Goal: Task Accomplishment & Management: Manage account settings

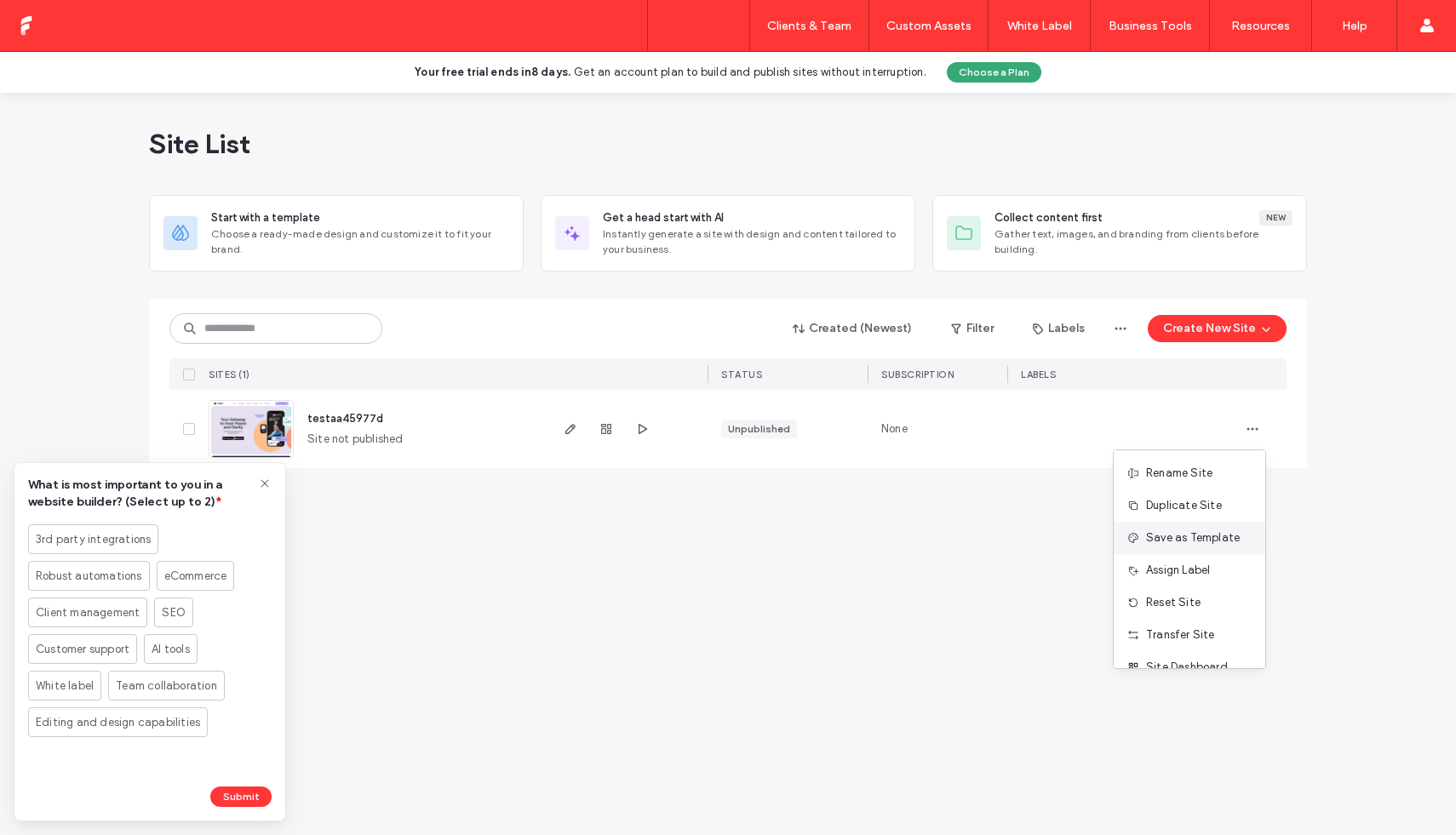
scroll to position [55, 0]
click at [1189, 609] on span "Site Dashboard" at bounding box center [1187, 612] width 82 height 17
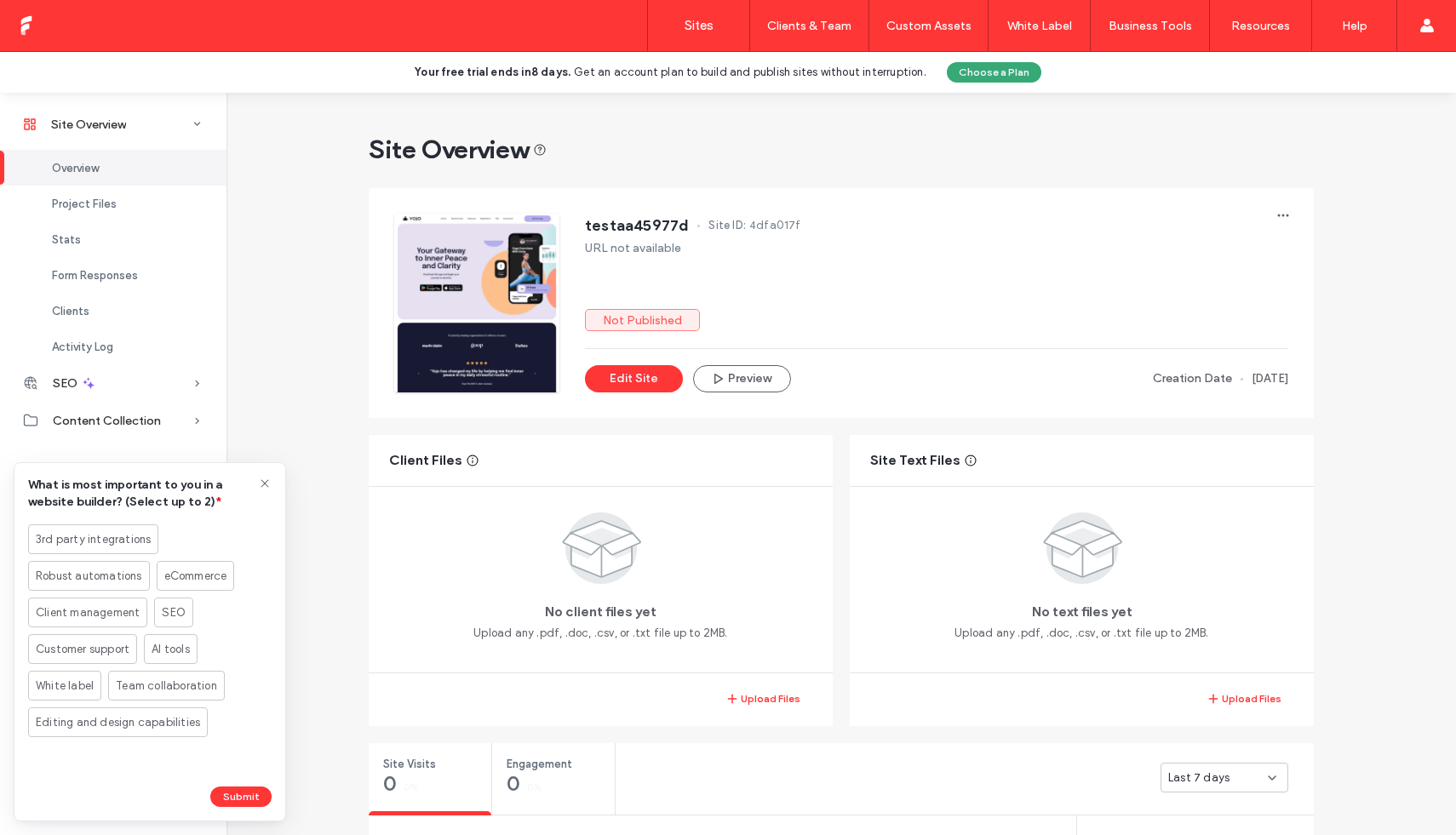
click at [268, 482] on icon at bounding box center [265, 483] width 14 height 14
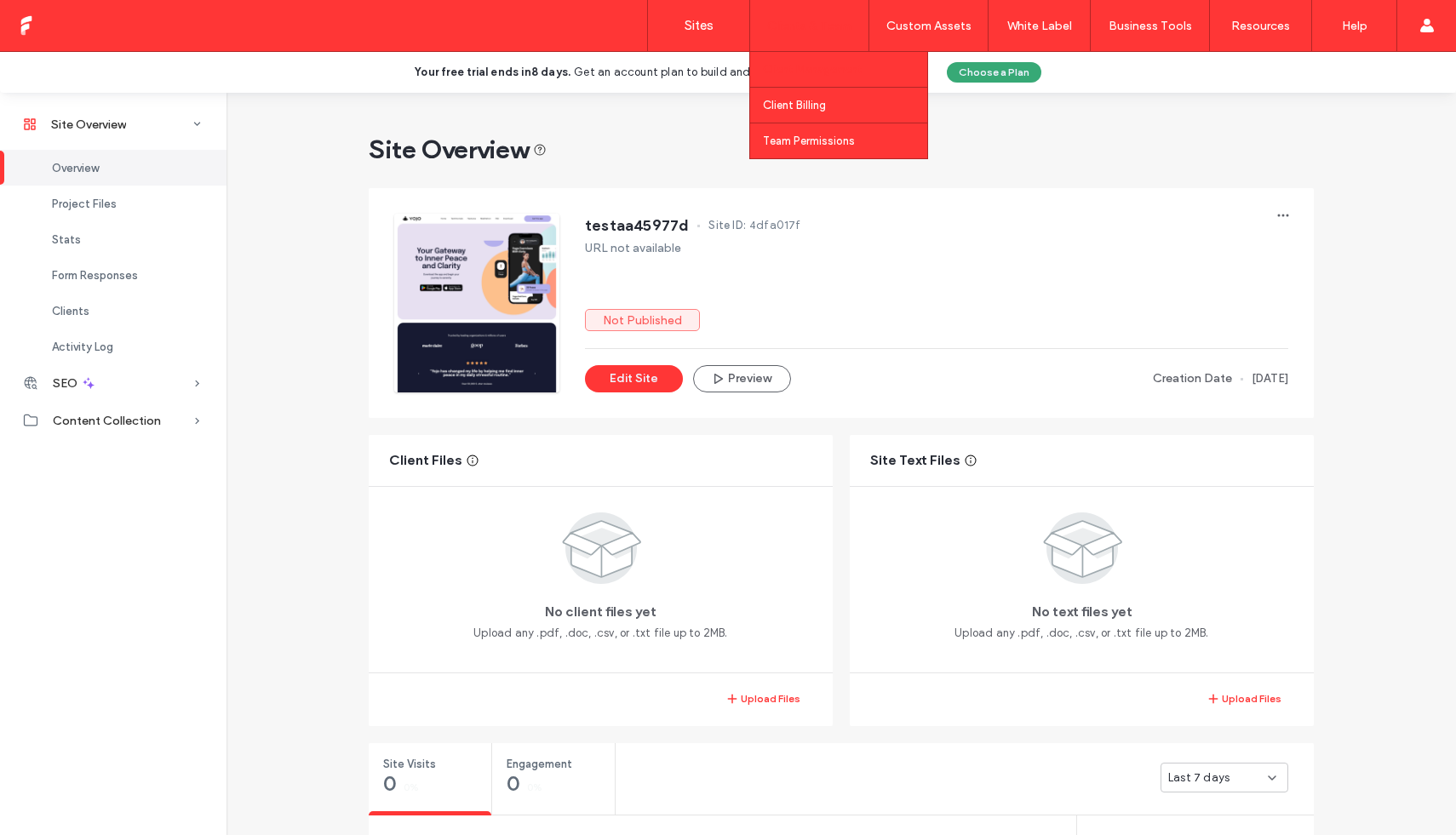
click at [825, 63] on label "Client Management" at bounding box center [813, 68] width 100 height 13
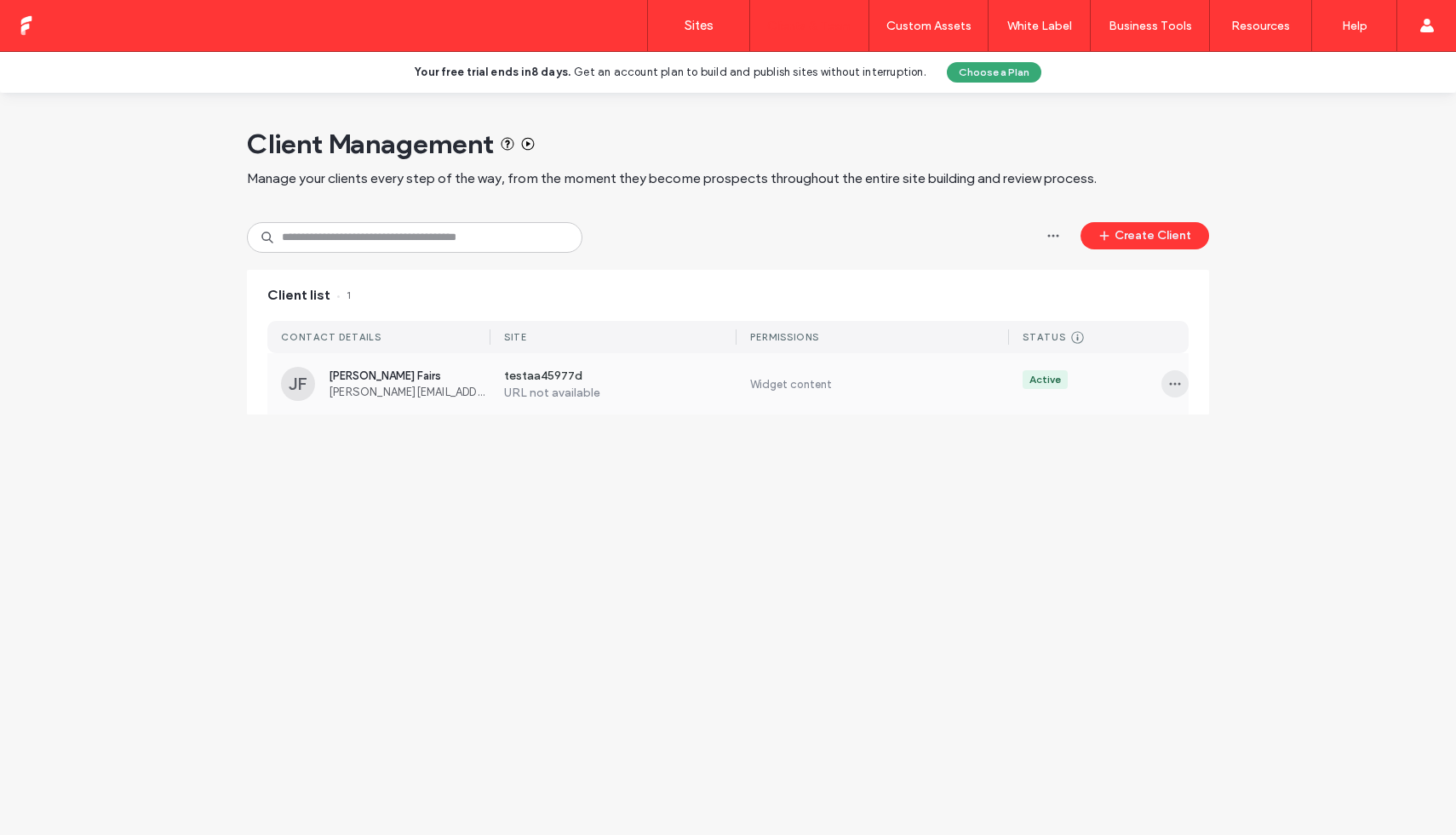
click at [1175, 392] on span "button" at bounding box center [1176, 384] width 27 height 27
click at [1199, 437] on div "Sites & Permissions" at bounding box center [1238, 428] width 151 height 32
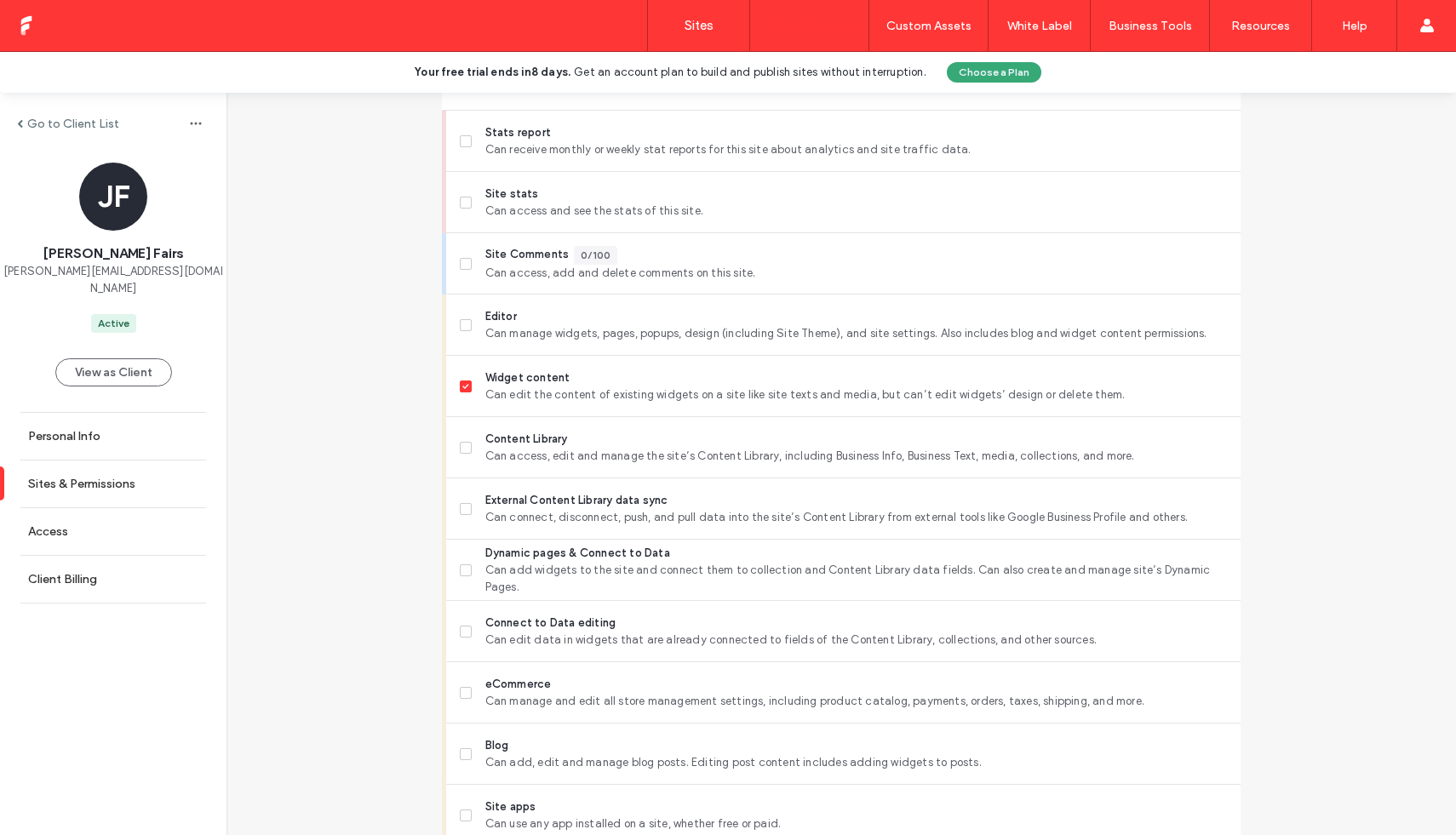
scroll to position [530, 0]
click at [462, 386] on icon at bounding box center [465, 384] width 6 height 5
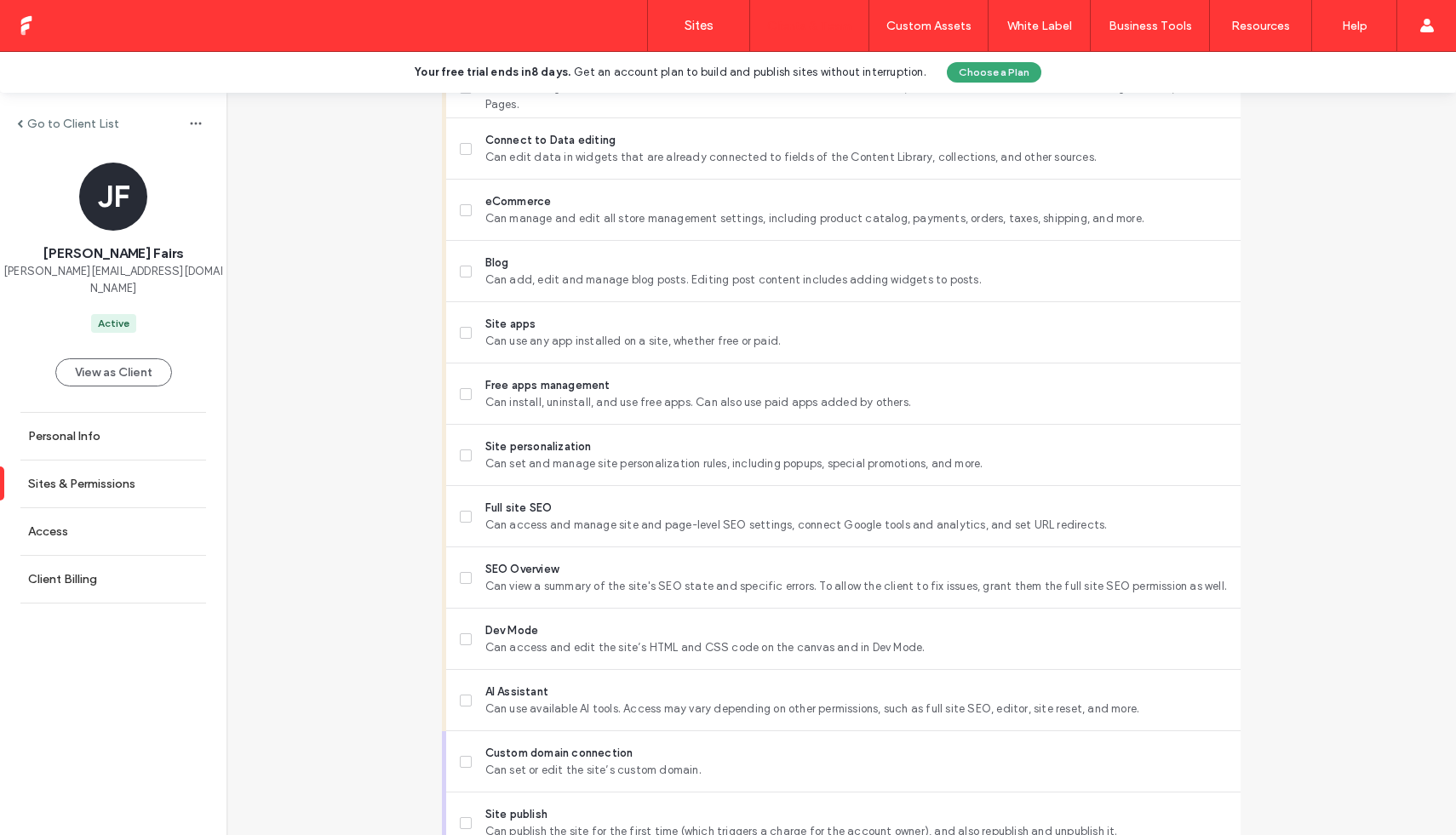
scroll to position [1275, 0]
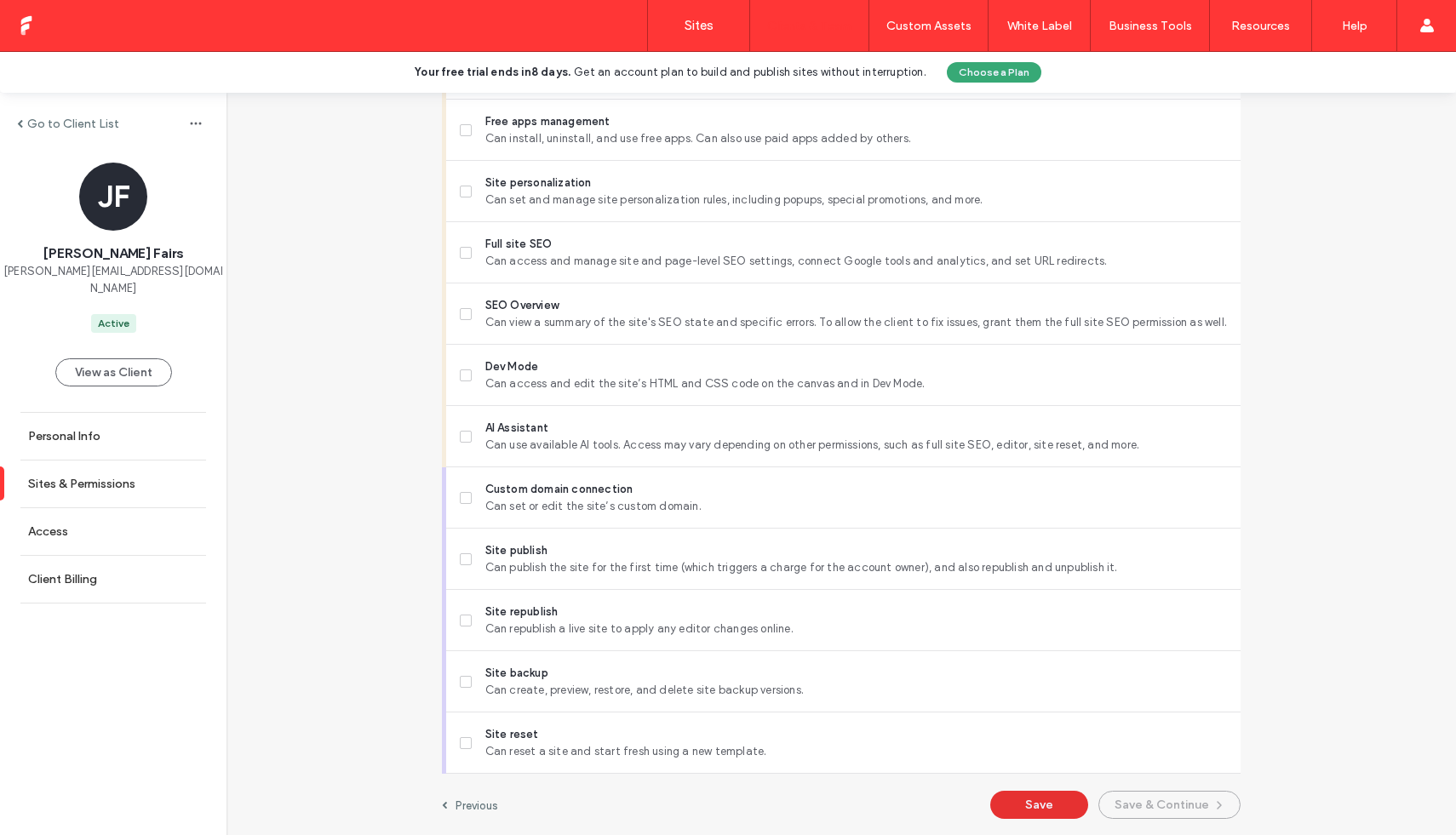
click at [1036, 799] on button "Save" at bounding box center [1040, 805] width 98 height 28
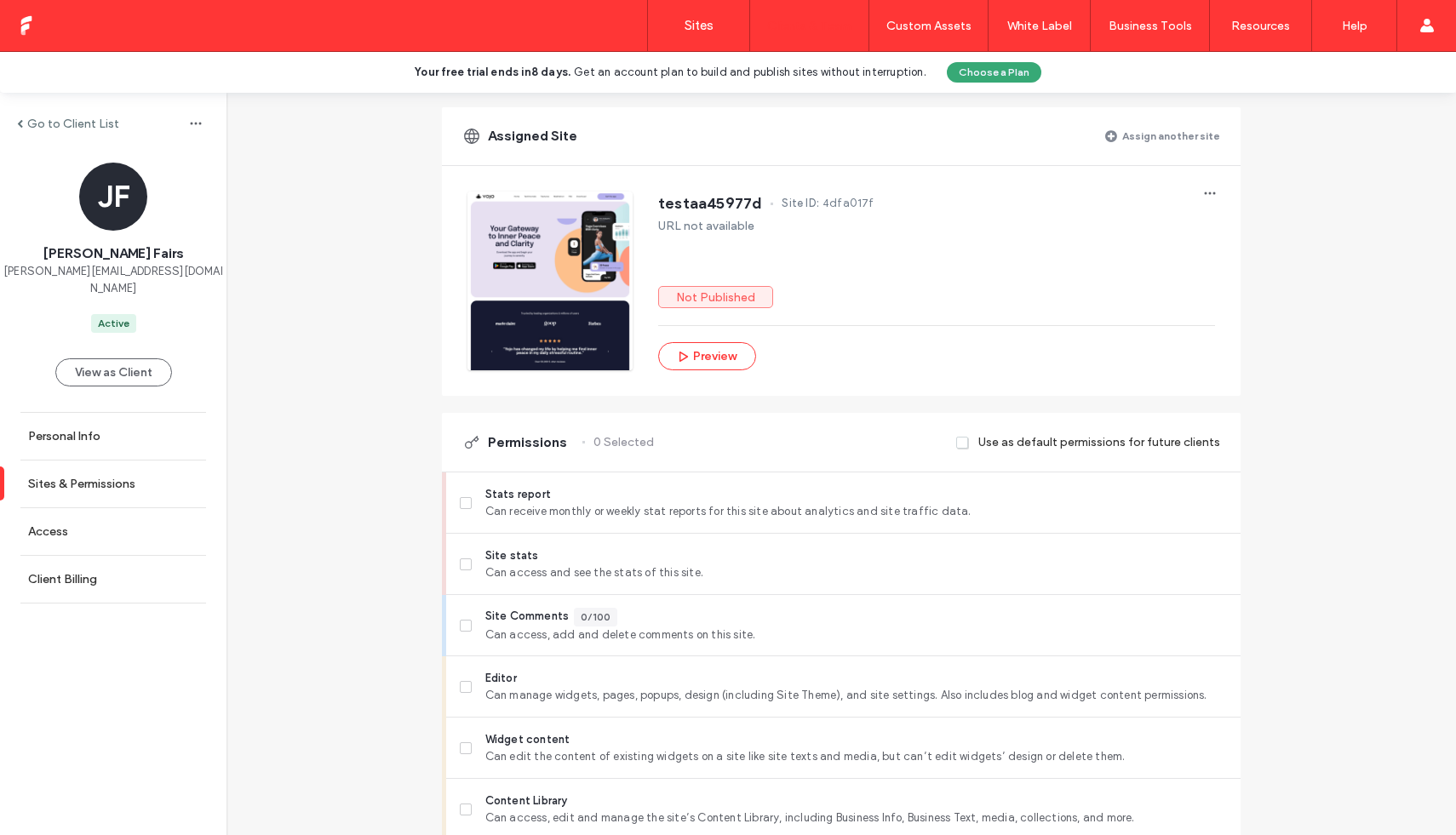
scroll to position [159, 0]
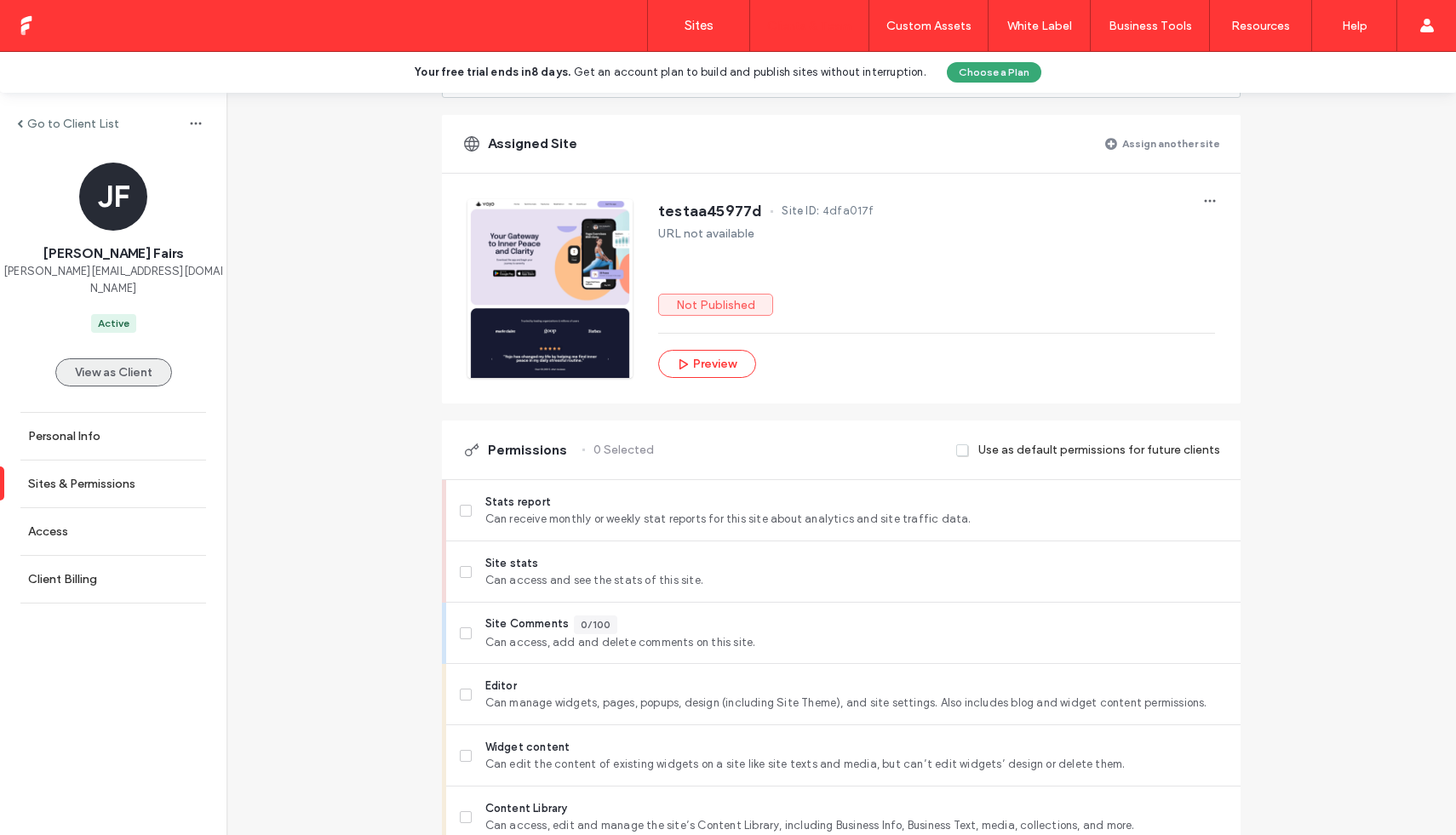
click at [122, 367] on button "View as Client" at bounding box center [113, 372] width 116 height 28
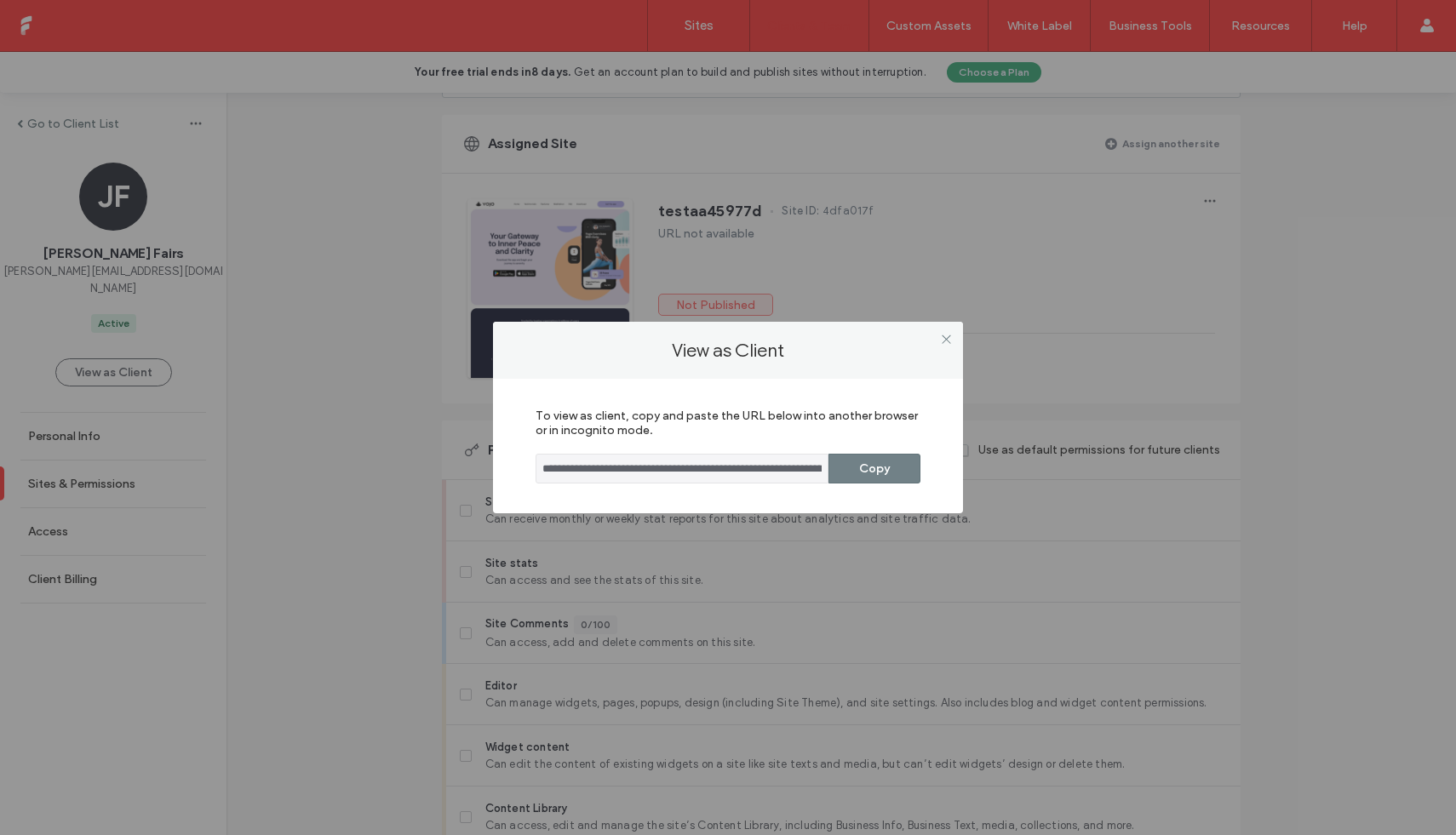
click at [877, 470] on button "Copy" at bounding box center [875, 469] width 92 height 30
click at [946, 345] on icon at bounding box center [946, 339] width 13 height 13
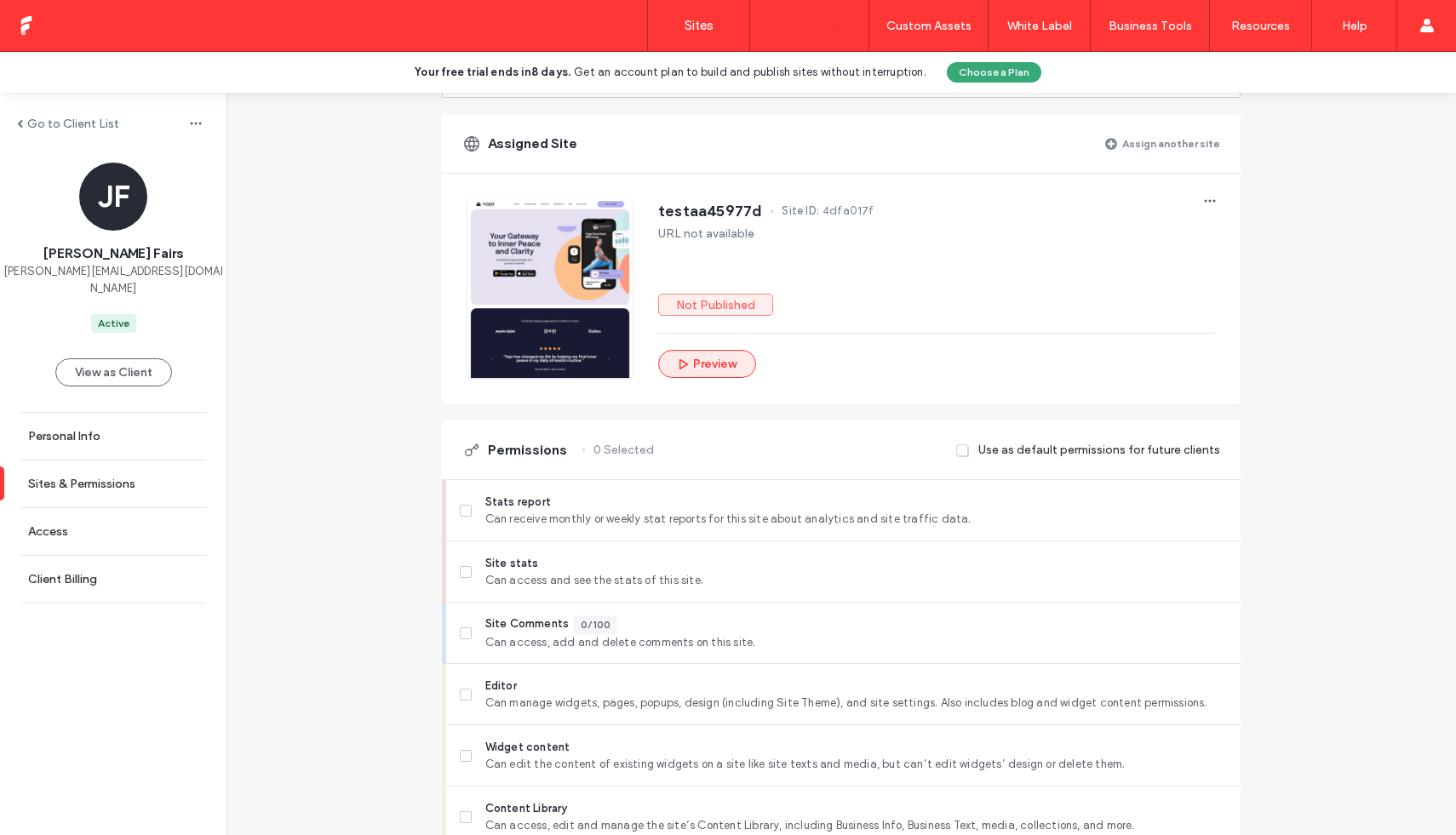
click at [722, 361] on button "Preview" at bounding box center [707, 363] width 98 height 28
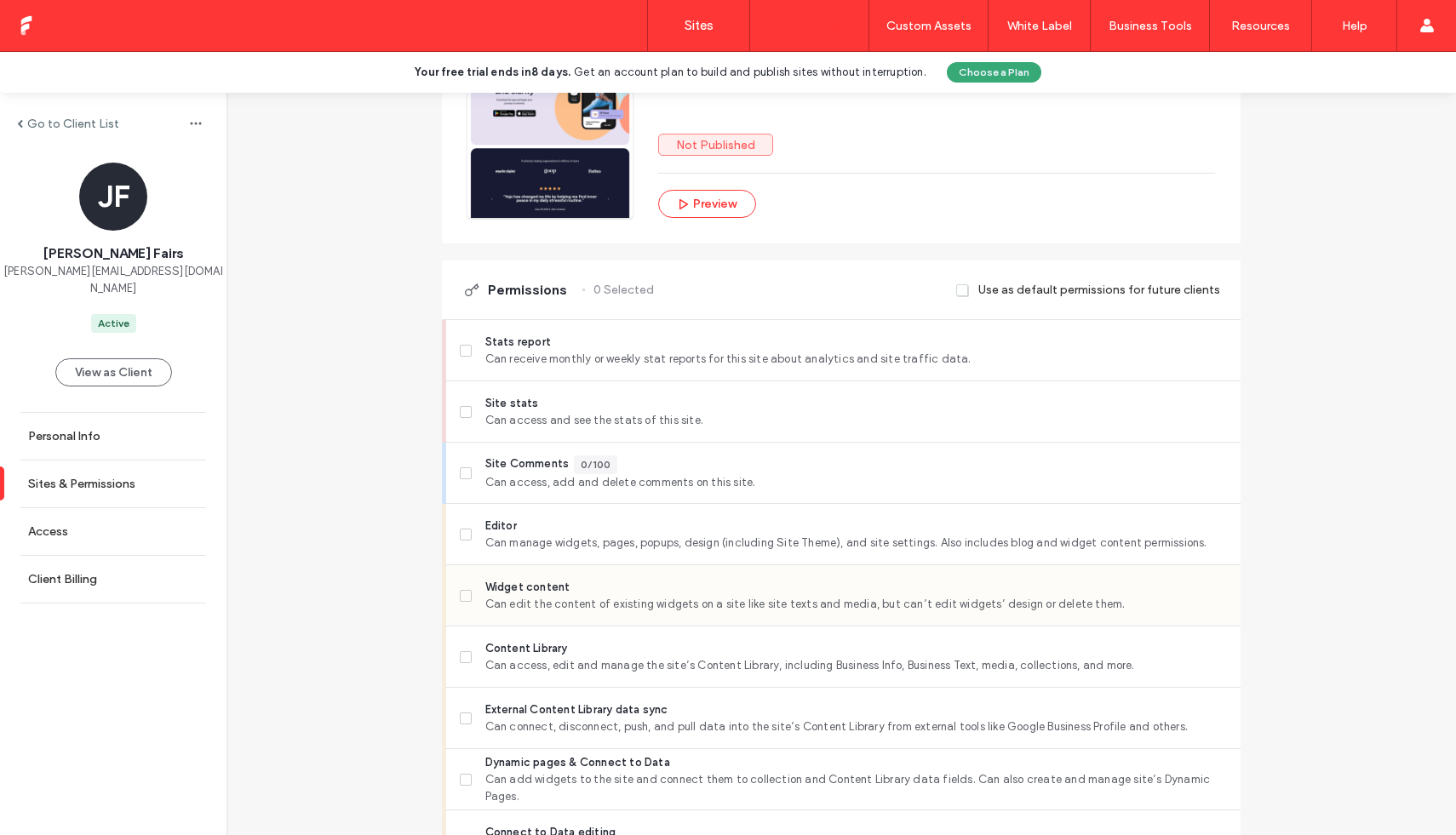
scroll to position [325, 0]
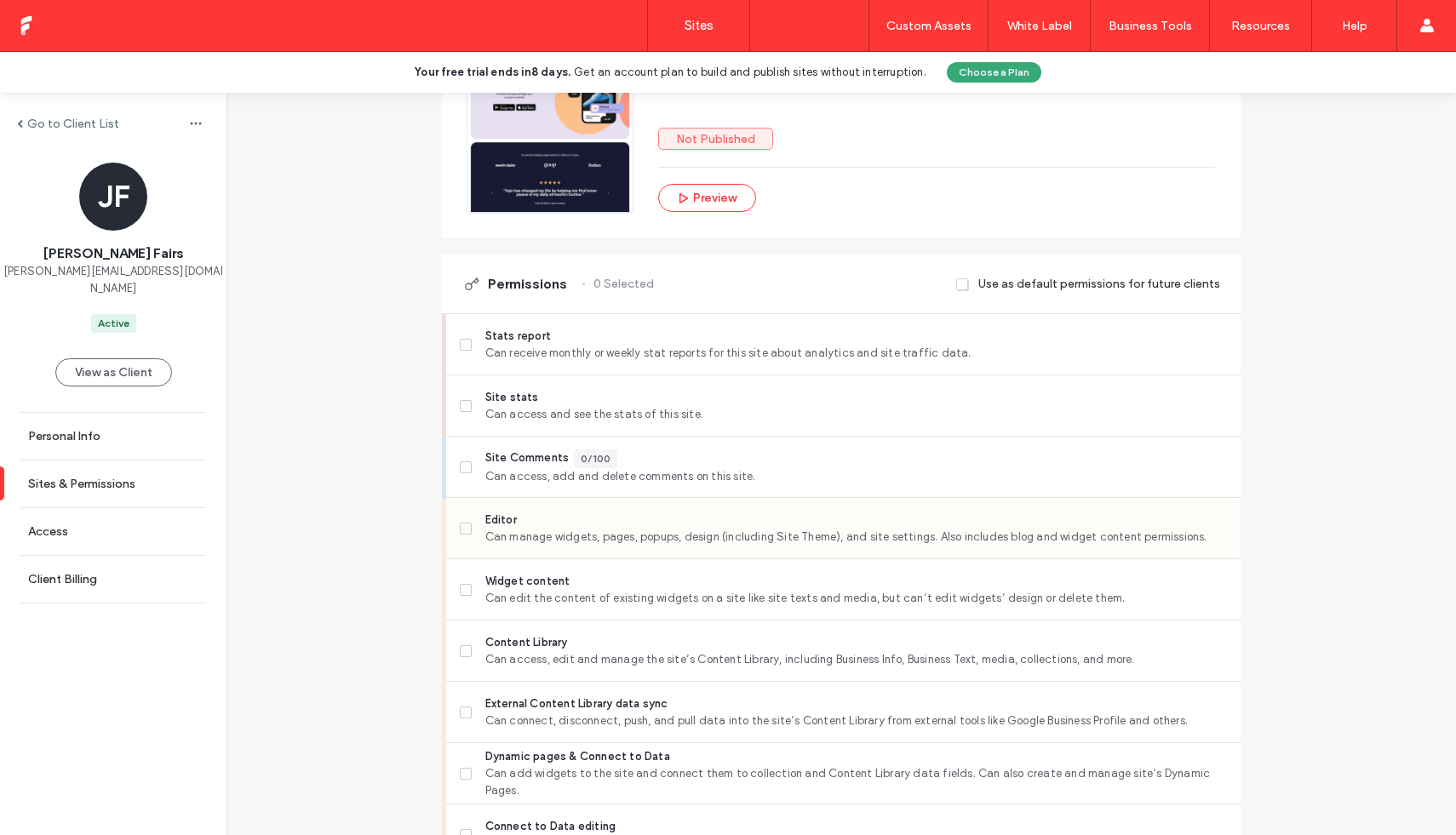
click at [464, 531] on span at bounding box center [466, 528] width 12 height 12
click at [469, 600] on label "Widget content Can edit the content of existing widgets on a site like site tex…" at bounding box center [843, 590] width 767 height 34
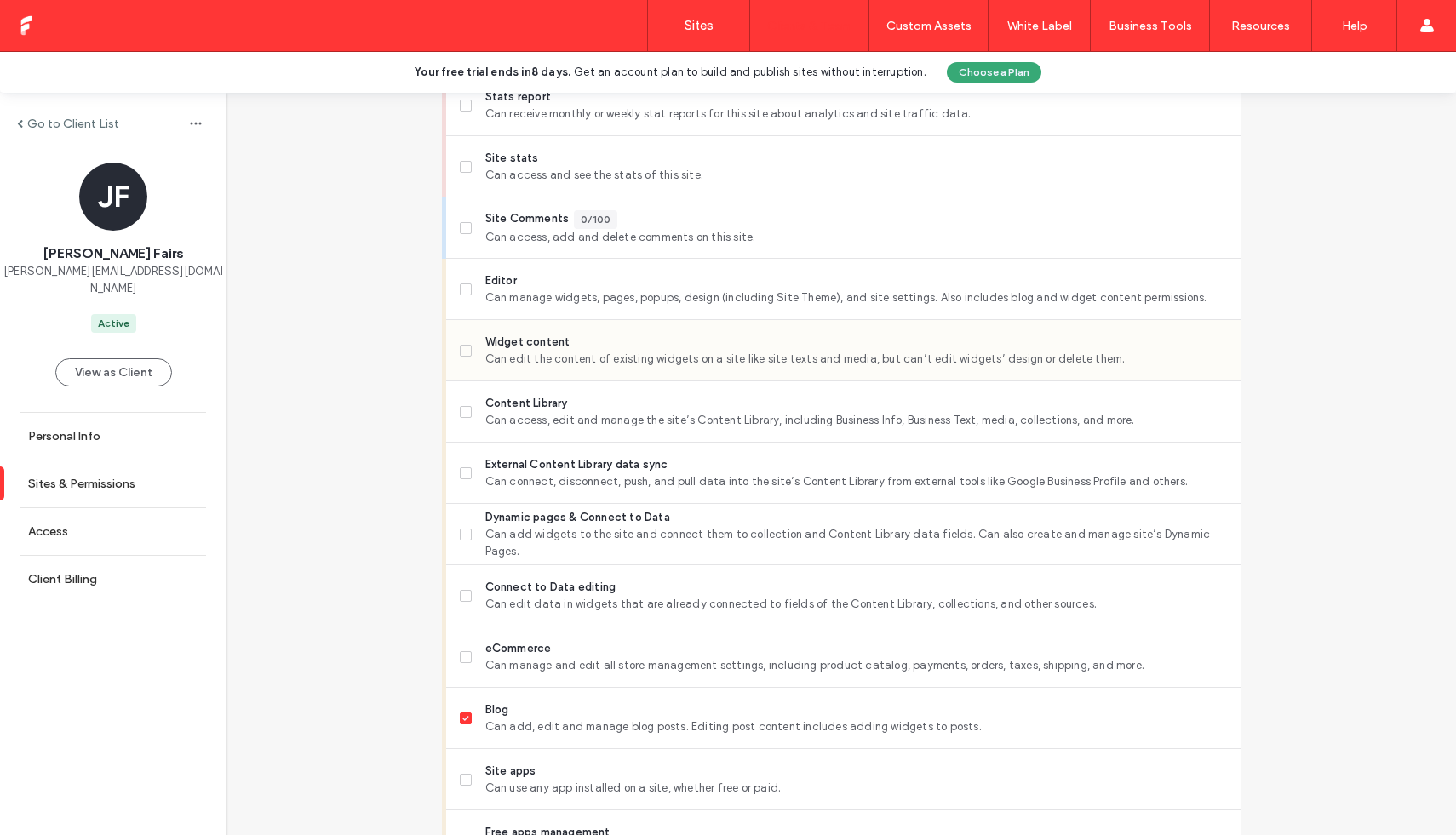
scroll to position [616, 0]
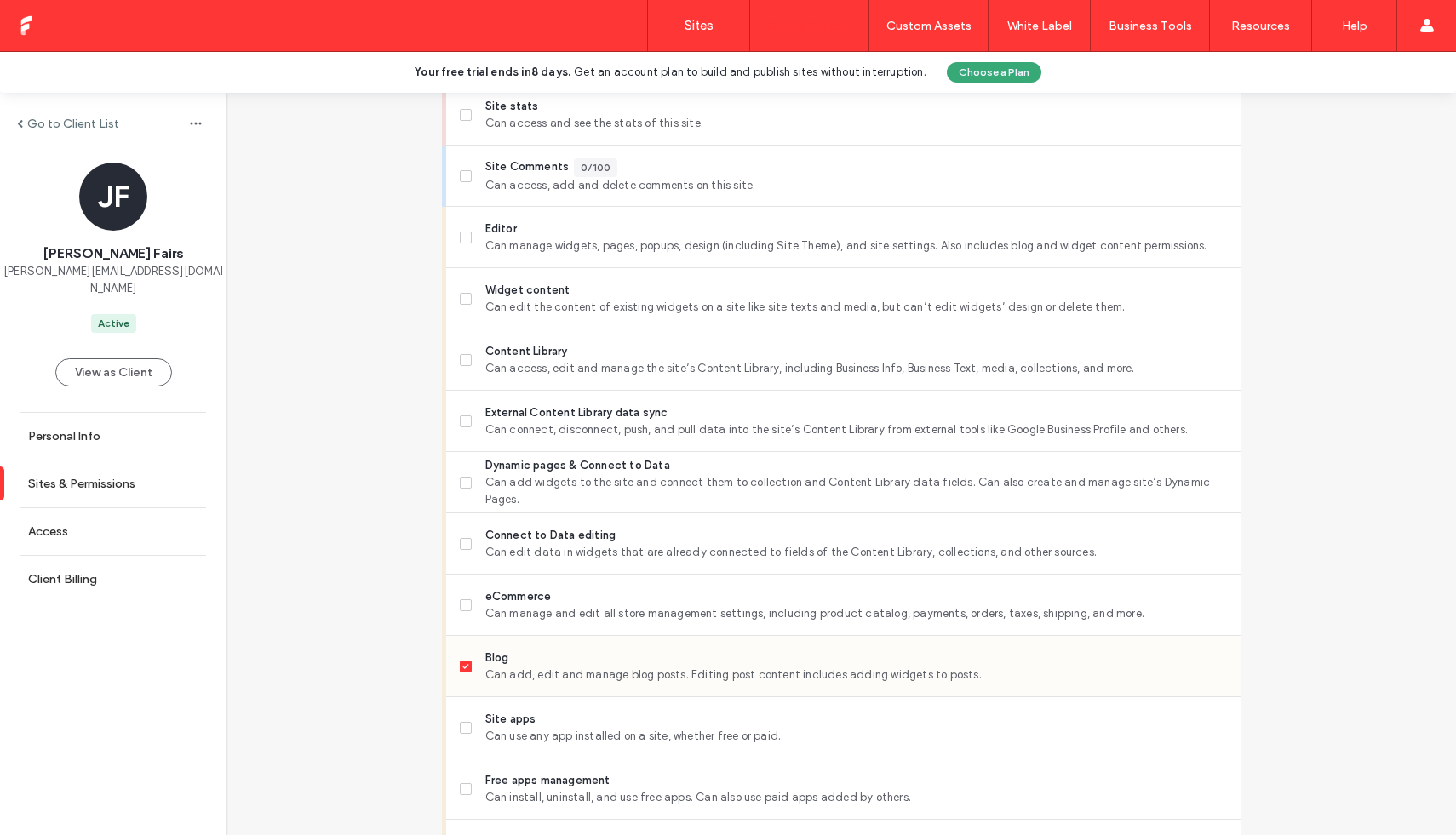
click at [460, 654] on label "Blog Can add, edit and manage blog posts. Editing post content includes adding …" at bounding box center [843, 666] width 767 height 34
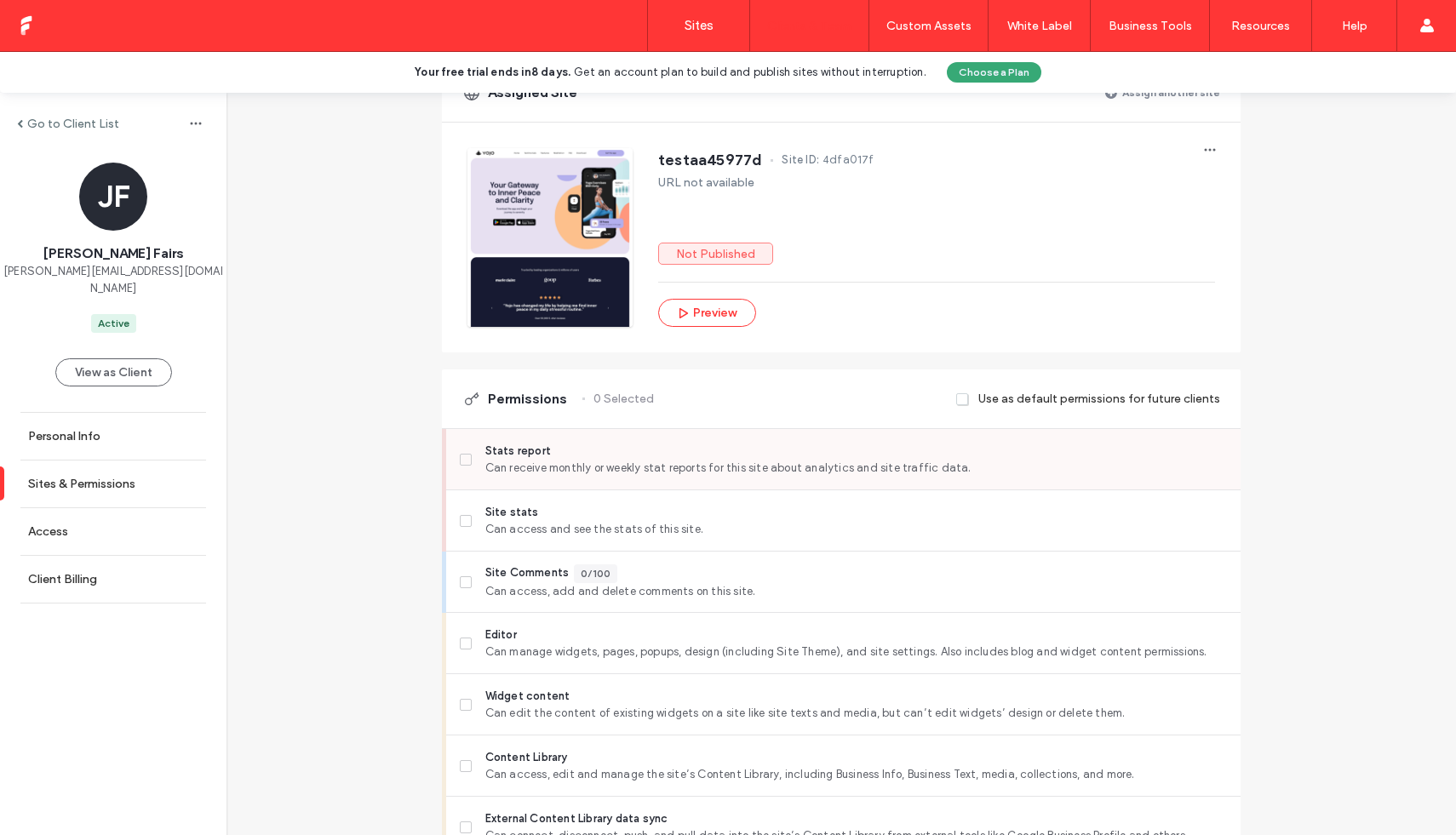
scroll to position [229, 0]
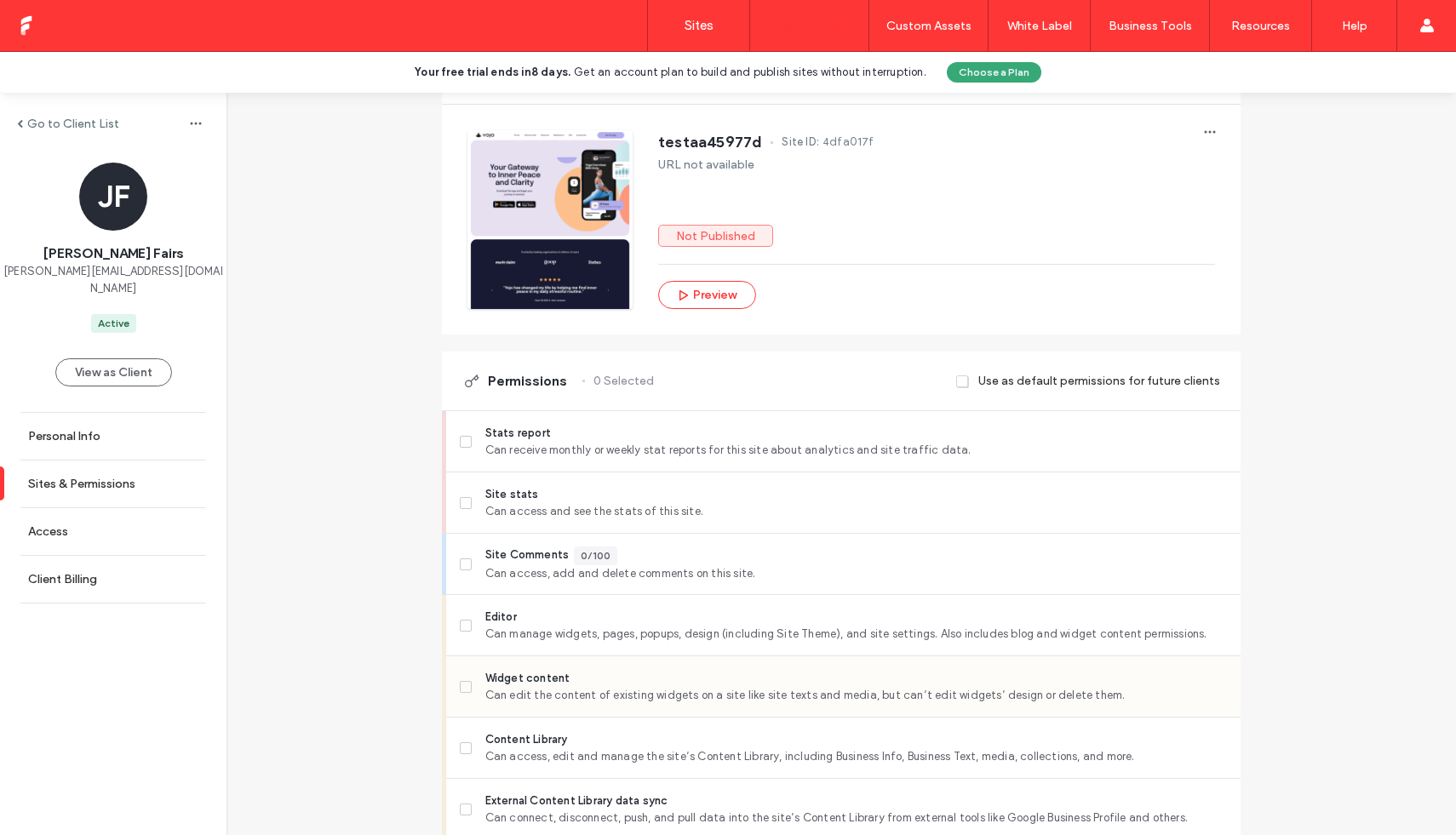
click at [452, 687] on div "Widget content Can edit the content of existing widgets on a site like site tex…" at bounding box center [843, 687] width 794 height 62
click at [462, 687] on icon at bounding box center [465, 687] width 7 height 5
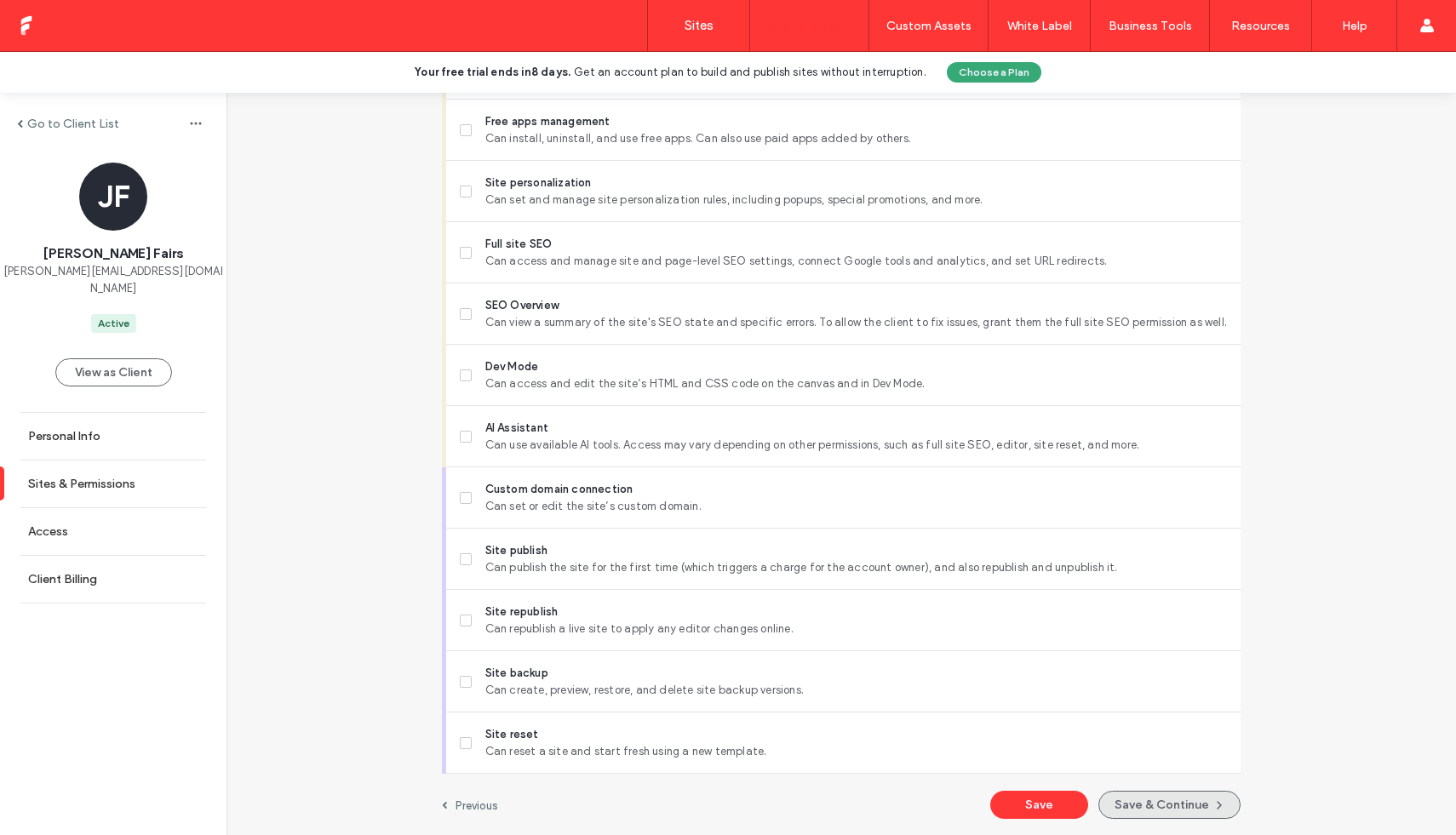
click at [1150, 803] on button "Save & Continue" at bounding box center [1170, 805] width 143 height 28
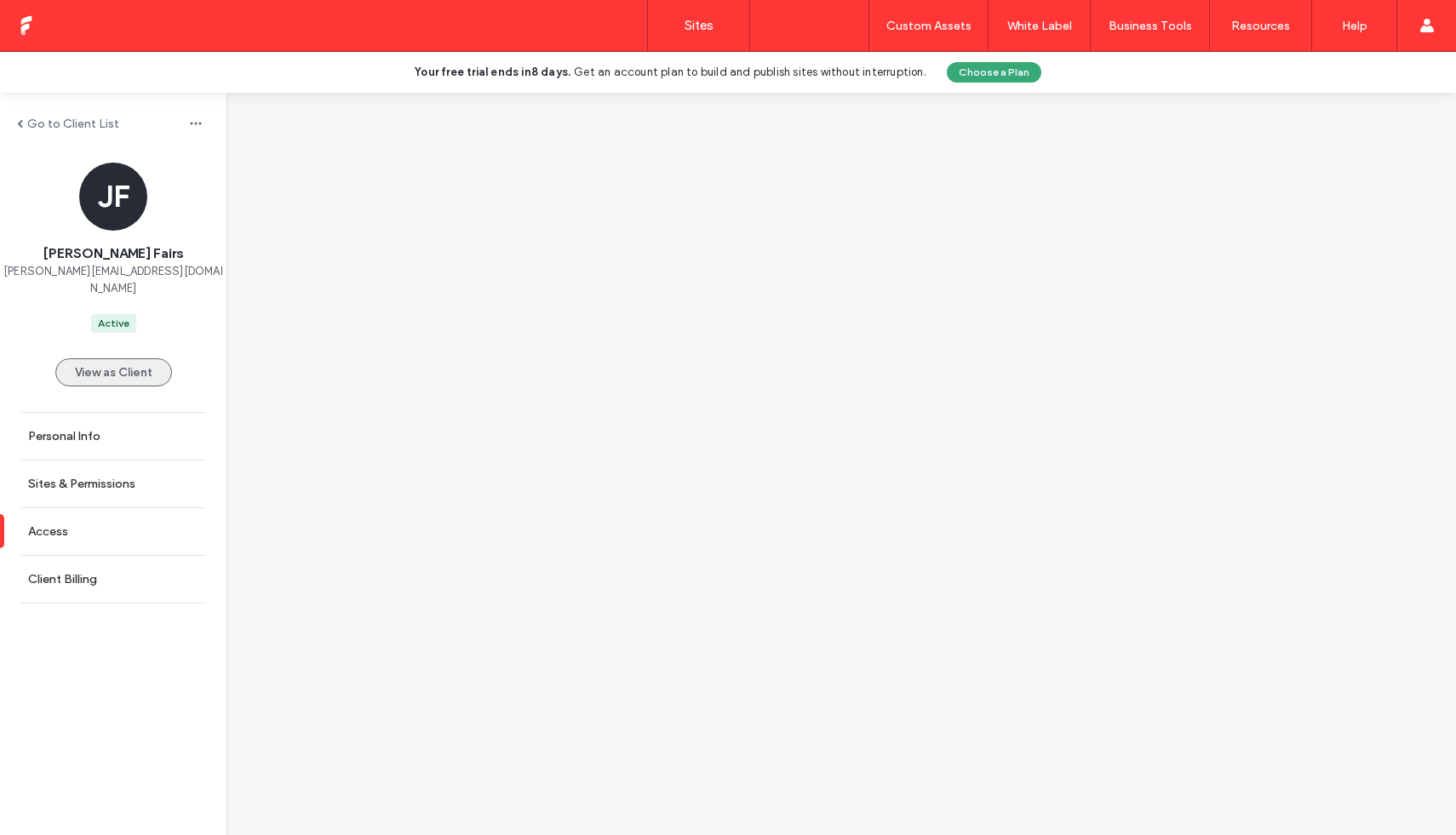
click at [102, 367] on button "View as Client" at bounding box center [113, 372] width 116 height 28
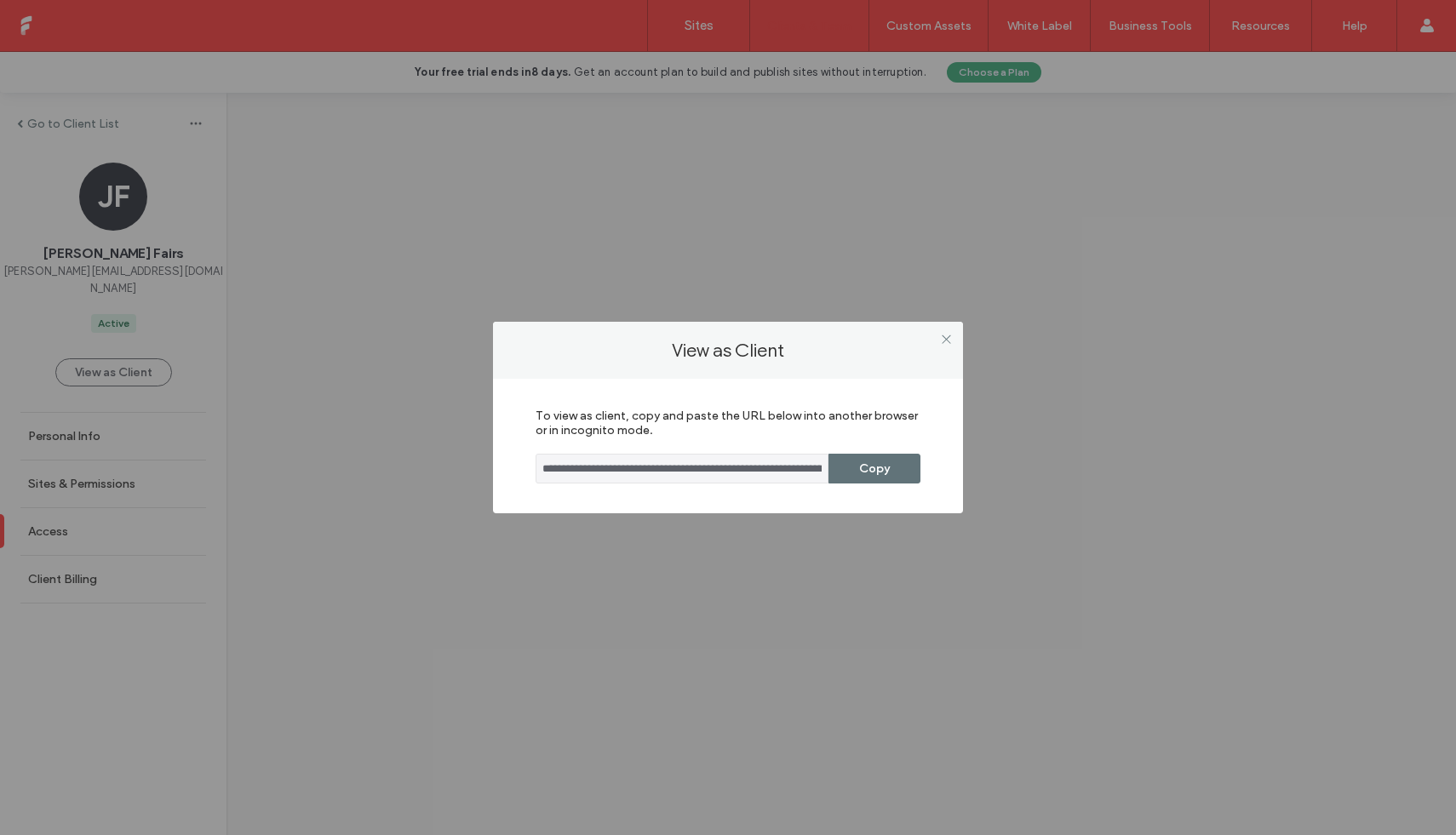
click at [961, 355] on div "View as Client" at bounding box center [728, 350] width 470 height 57
click at [960, 347] on div "View as Client" at bounding box center [728, 350] width 470 height 57
click at [951, 346] on span at bounding box center [946, 339] width 13 height 25
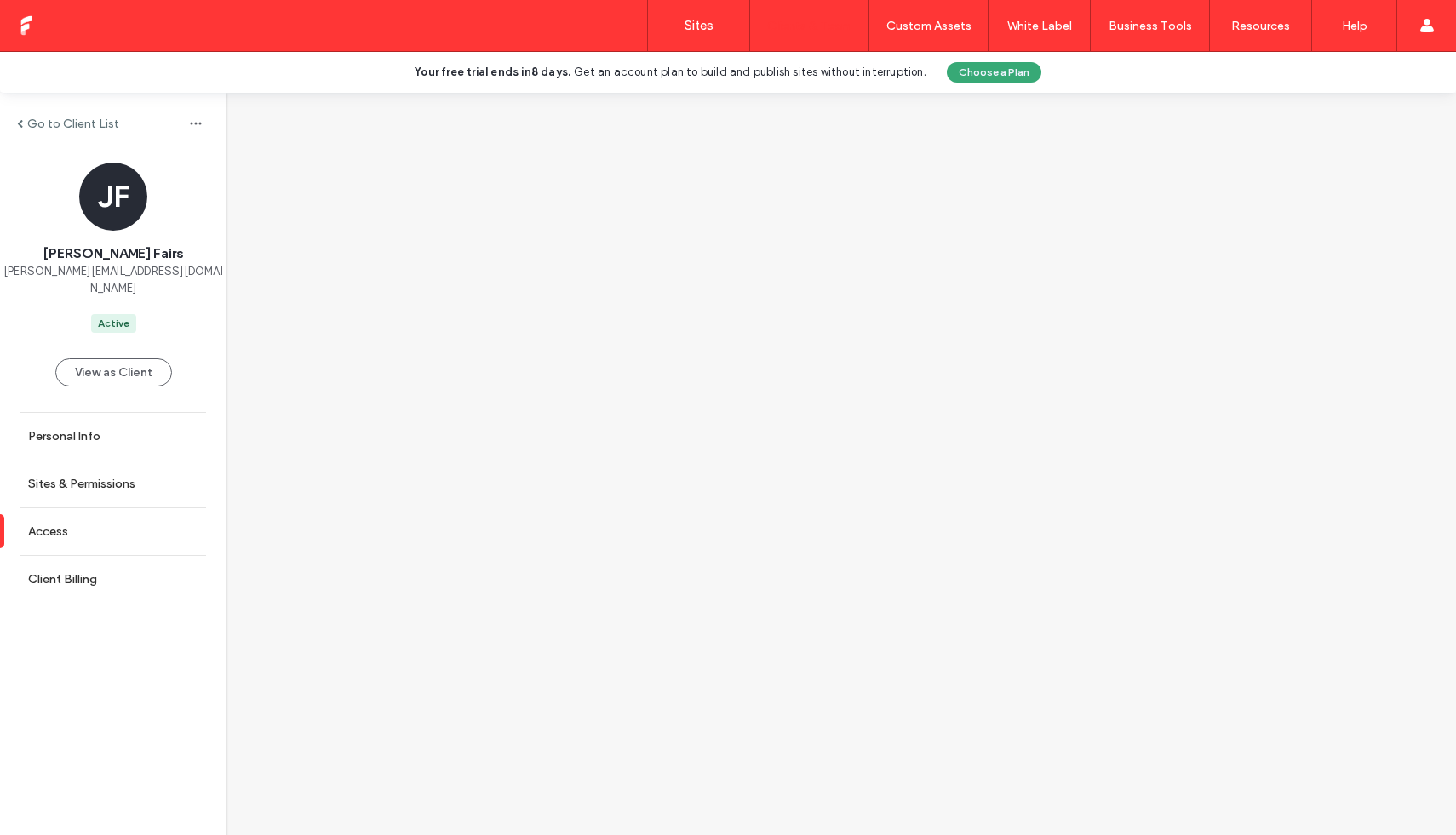
click at [70, 126] on label "Go to Client List" at bounding box center [73, 123] width 92 height 15
click at [23, 34] on div at bounding box center [109, 25] width 193 height 27
